Goal: Navigation & Orientation: Find specific page/section

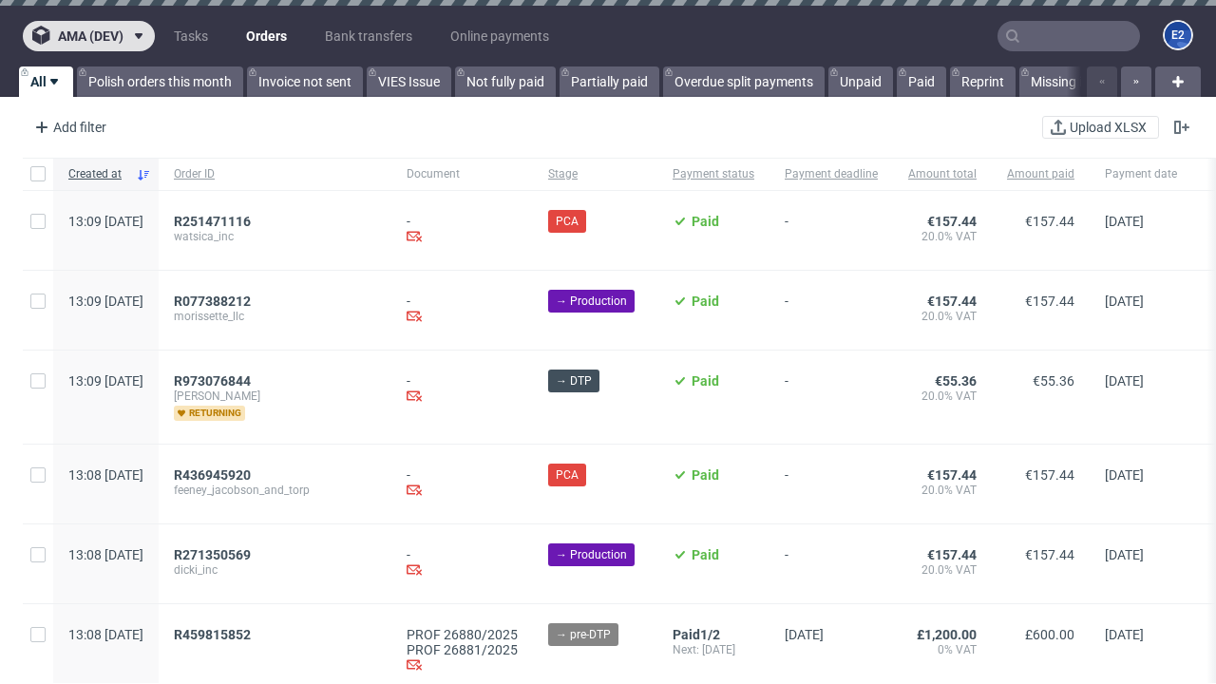
click at [88, 36] on span "ama (dev)" at bounding box center [91, 35] width 66 height 13
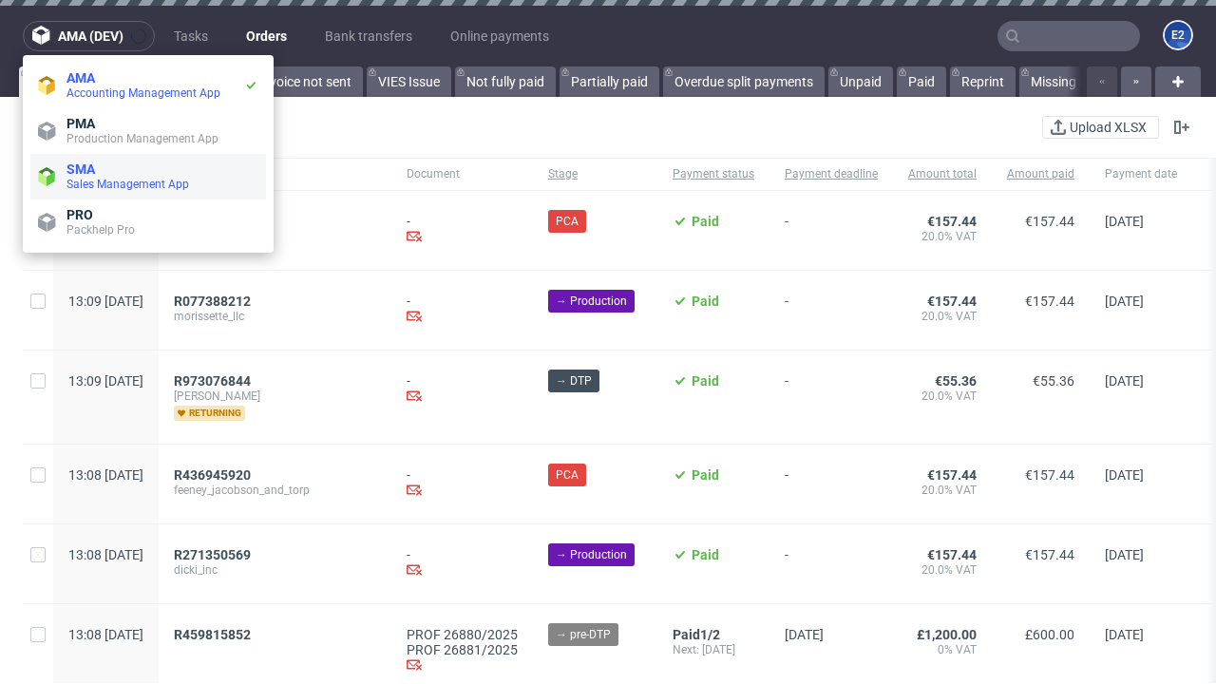
click at [148, 177] on span "Sales Management App" at bounding box center [163, 184] width 192 height 15
